Goal: Task Accomplishment & Management: Manage account settings

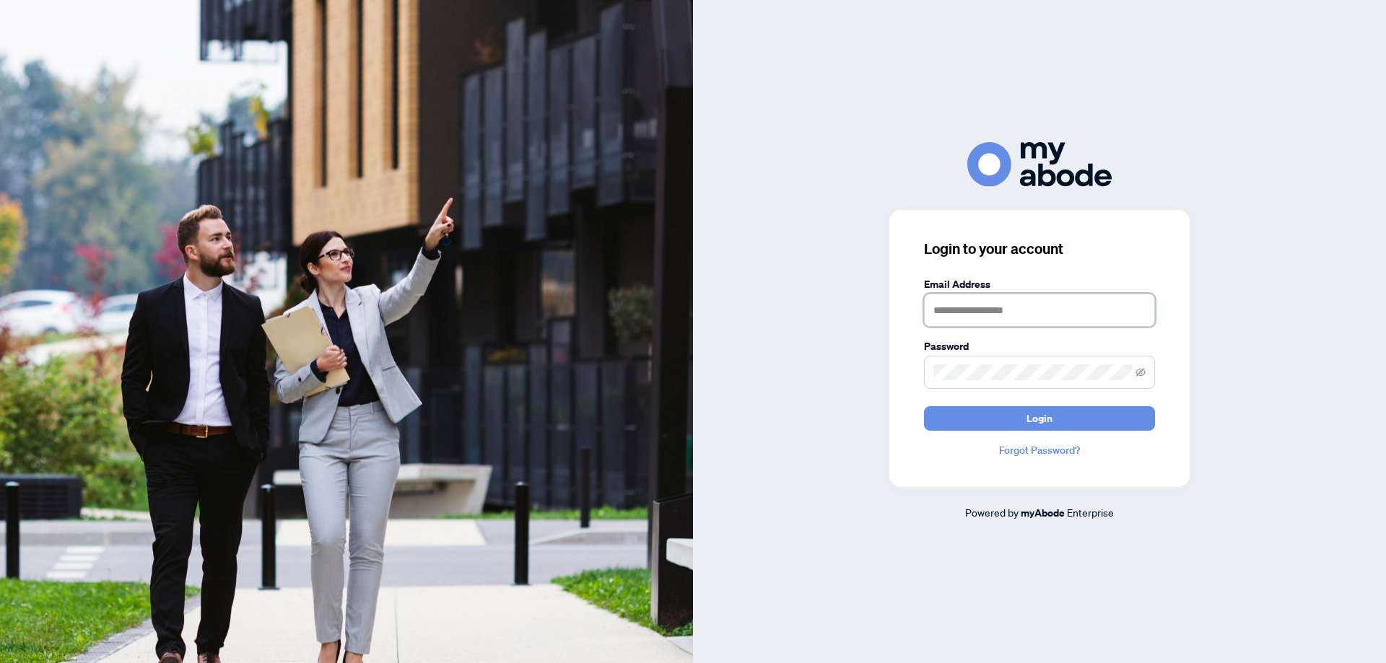
click at [1026, 305] on input "text" at bounding box center [1039, 310] width 231 height 33
type input "**********"
click at [924, 406] on button "Login" at bounding box center [1039, 418] width 231 height 25
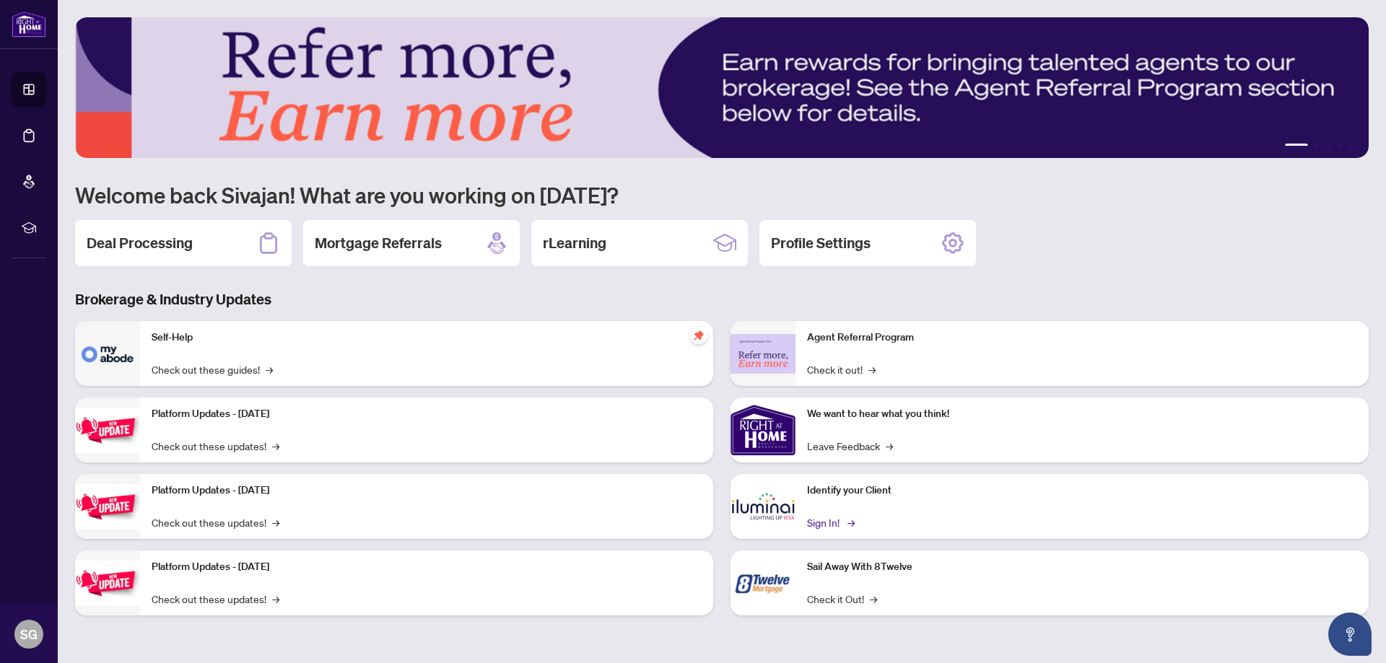
click at [821, 530] on link "Sign In! →" at bounding box center [829, 523] width 45 height 16
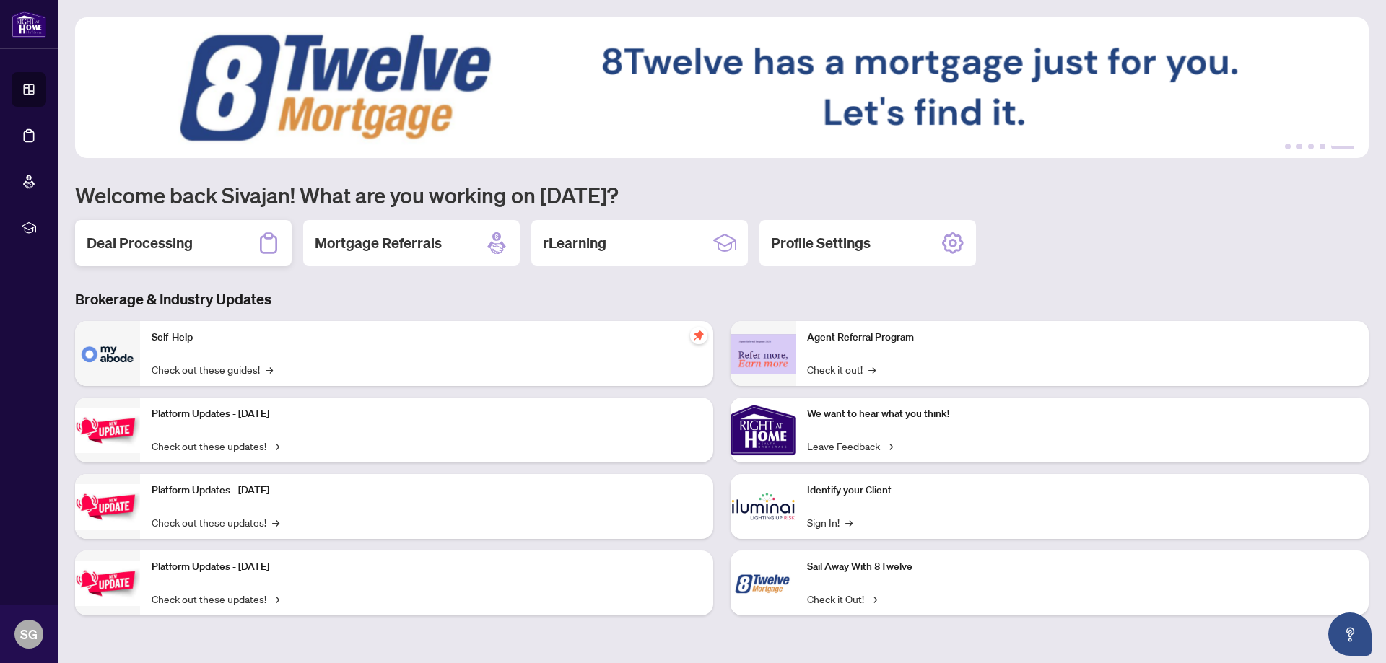
click at [154, 245] on h2 "Deal Processing" at bounding box center [140, 243] width 106 height 20
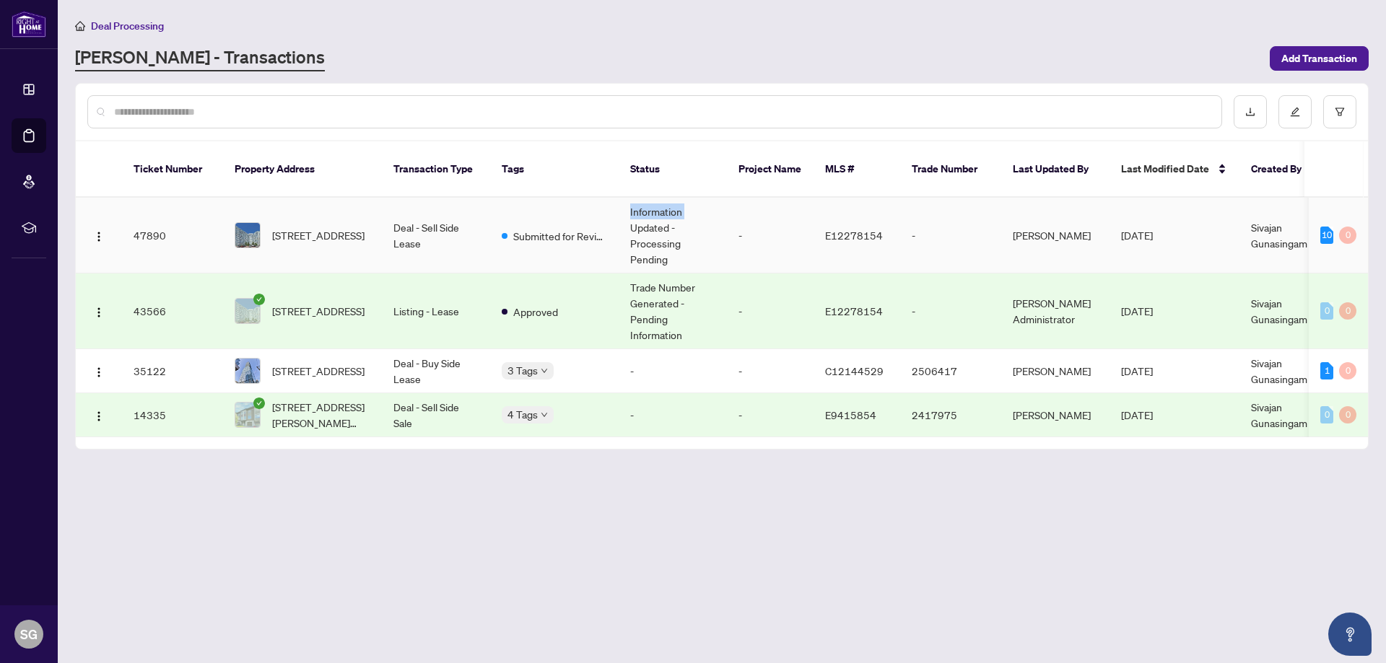
click at [616, 213] on tr "47890 611-3050 Ellesmere Rd, Toronto, Ontario M1E 5E6, Canada Deal - Sell Side …" at bounding box center [781, 236] width 1410 height 76
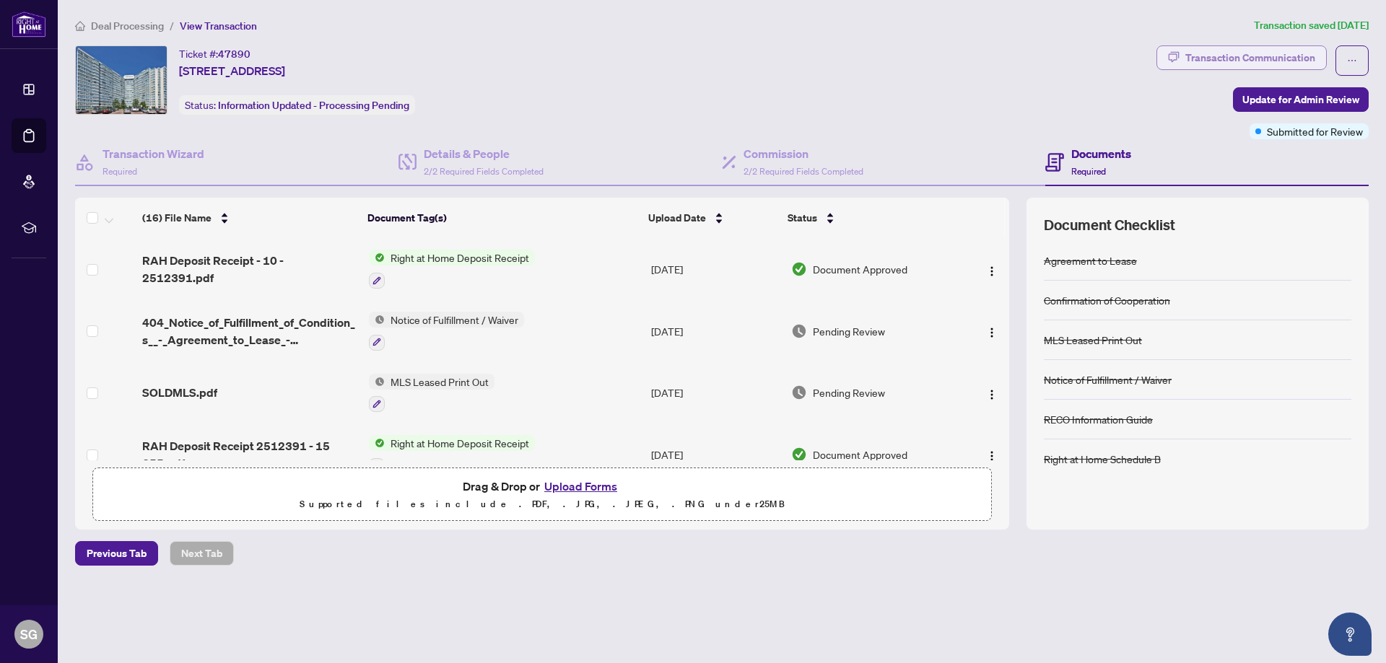
click at [1264, 63] on div "Transaction Communication" at bounding box center [1250, 57] width 130 height 23
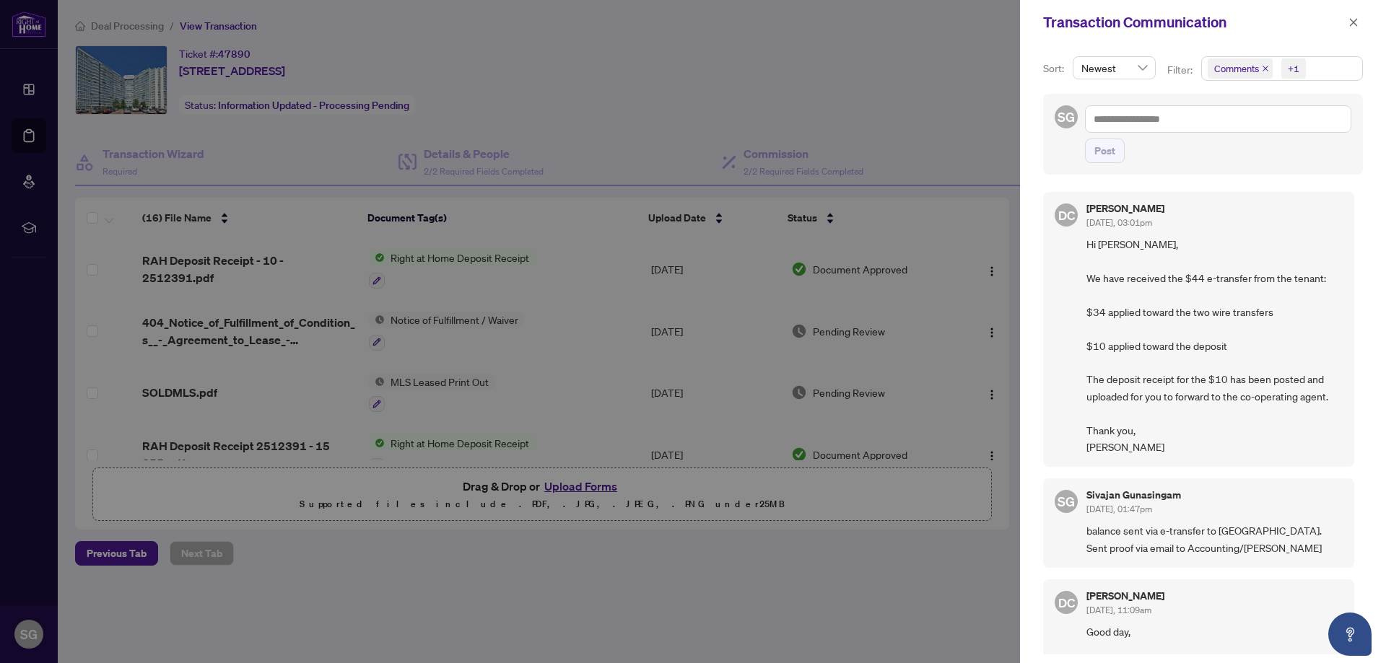
click at [949, 102] on div at bounding box center [693, 331] width 1386 height 663
click at [1353, 22] on icon "close" at bounding box center [1354, 22] width 8 height 8
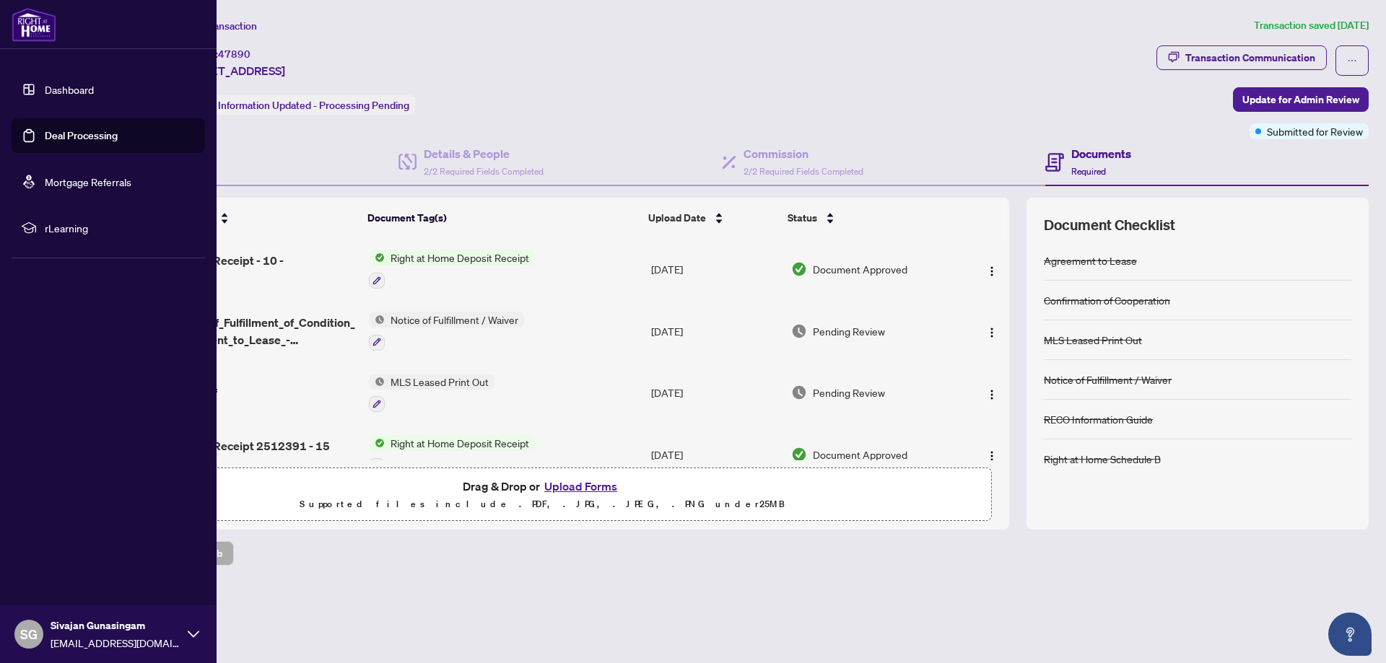
click at [191, 636] on icon at bounding box center [194, 635] width 12 height 12
click at [53, 546] on span "Logout" at bounding box center [58, 548] width 32 height 23
